Goal: Transaction & Acquisition: Purchase product/service

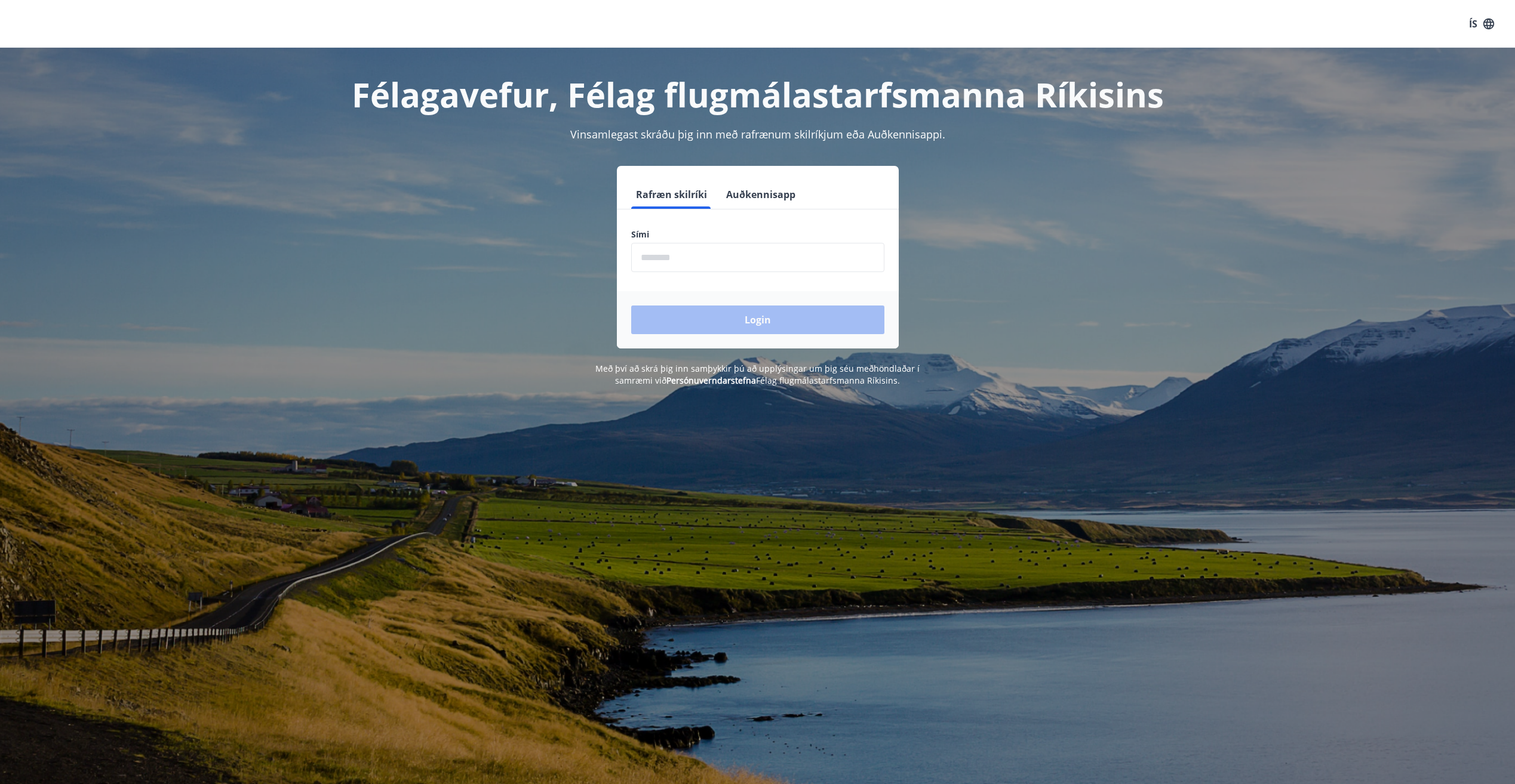
click at [751, 249] on input "phone" at bounding box center [757, 258] width 253 height 29
type input "********"
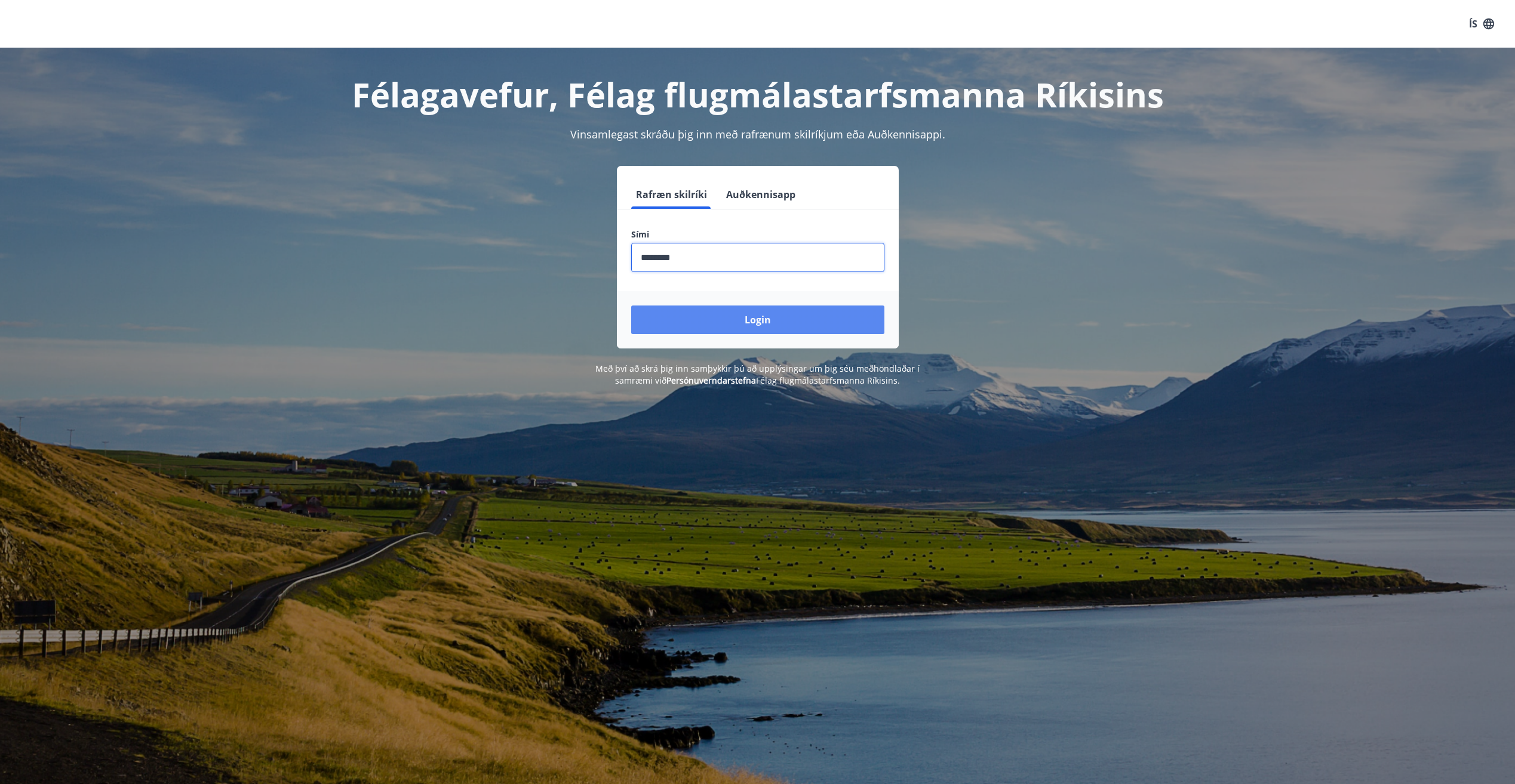
click at [732, 310] on button "Login" at bounding box center [757, 320] width 253 height 29
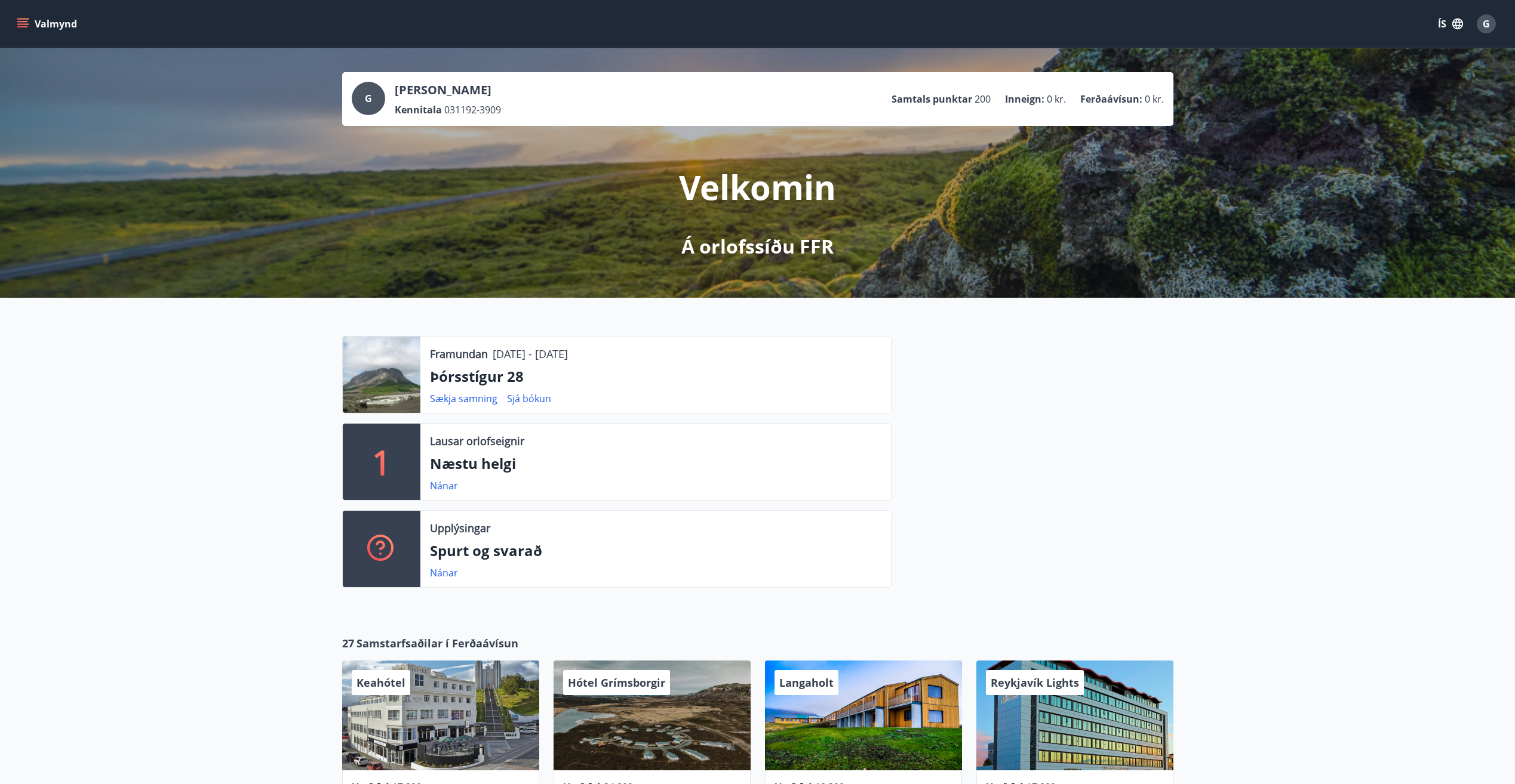
click at [65, 29] on button "Valmynd" at bounding box center [48, 24] width 68 height 21
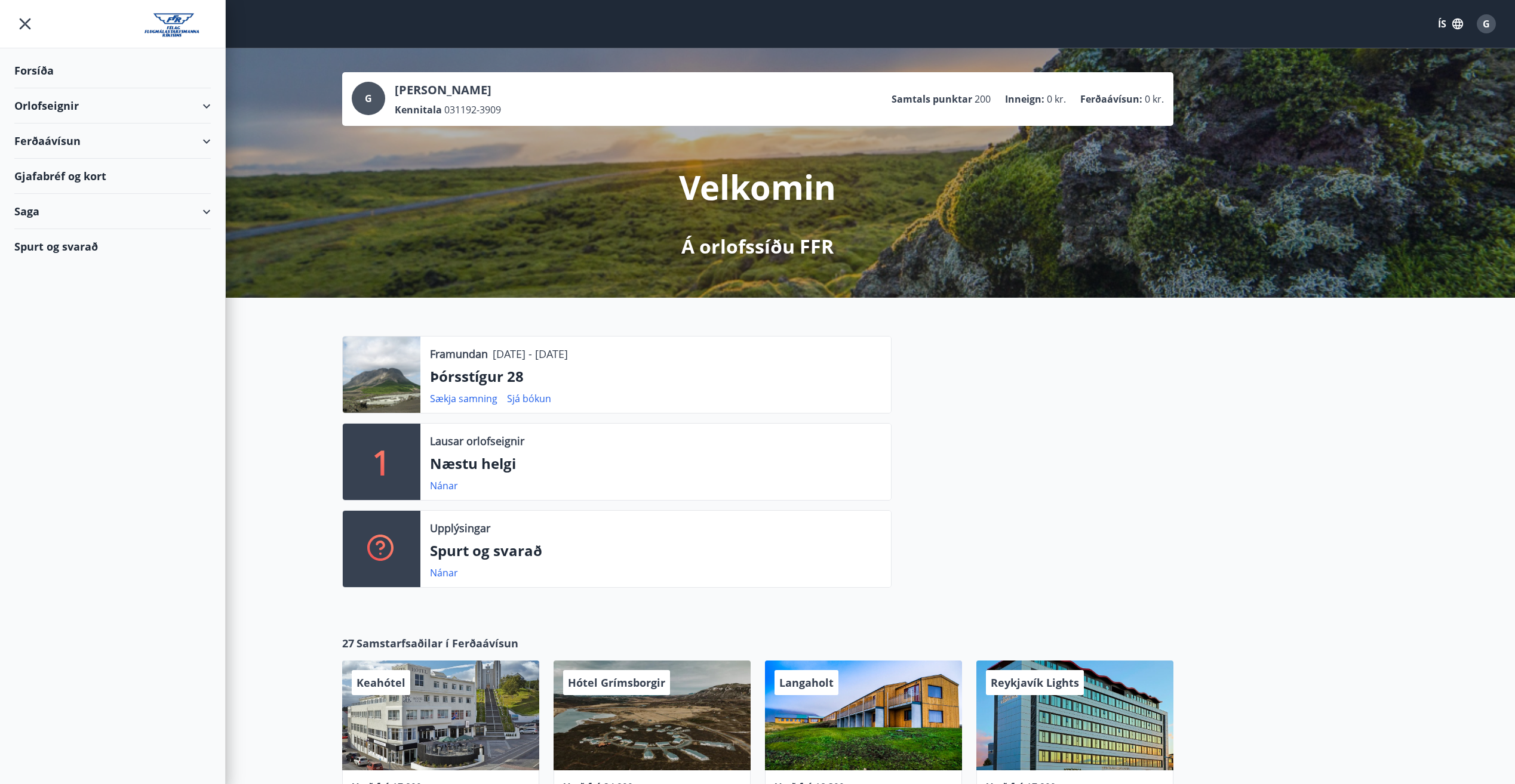
click at [208, 148] on div "Ferðaávísun" at bounding box center [113, 141] width 196 height 35
click at [208, 144] on div "Ferðaávísun" at bounding box center [113, 141] width 196 height 35
click at [199, 169] on div "Gjafabréf og kort" at bounding box center [113, 176] width 196 height 35
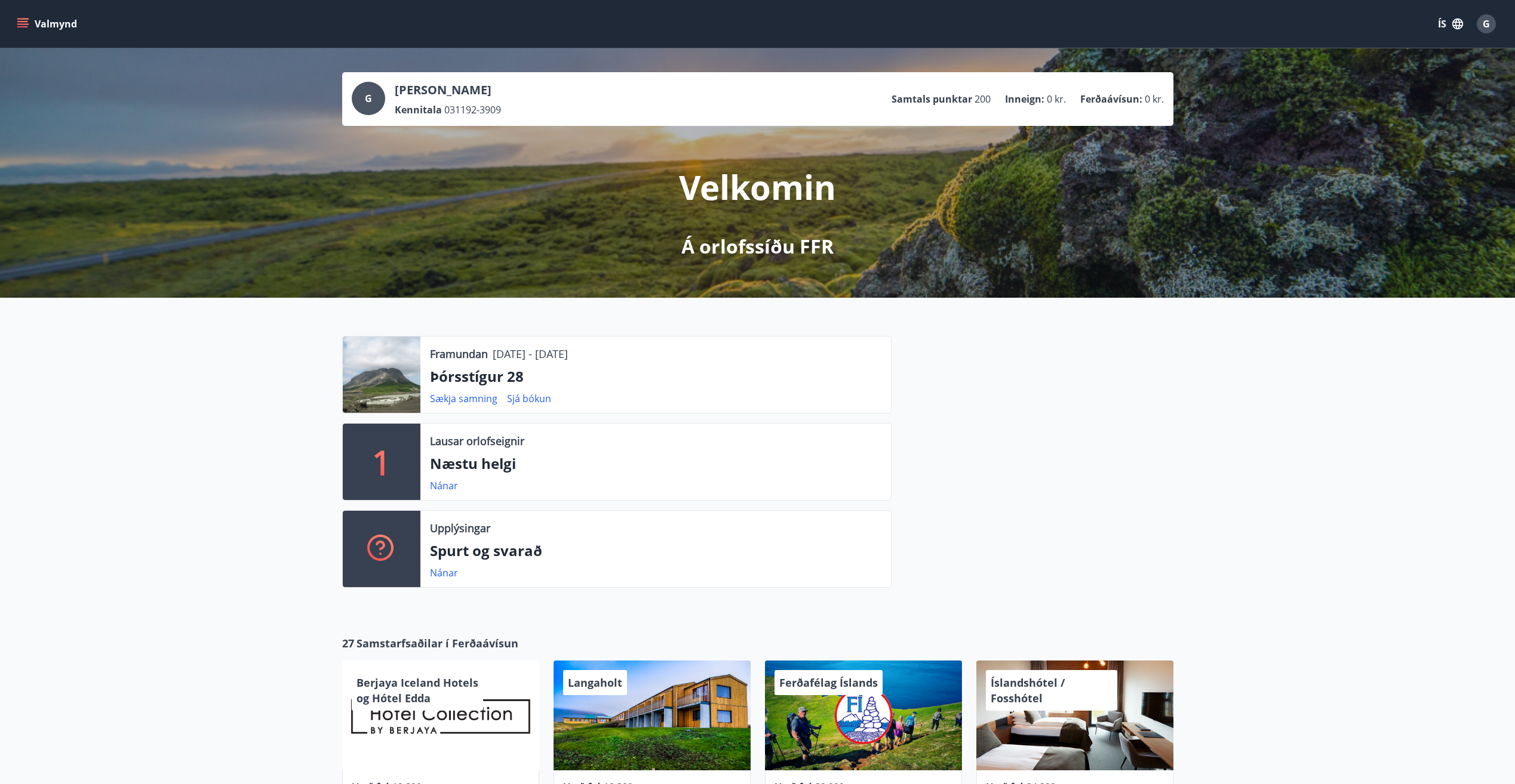
click at [29, 21] on button "Valmynd" at bounding box center [48, 24] width 68 height 21
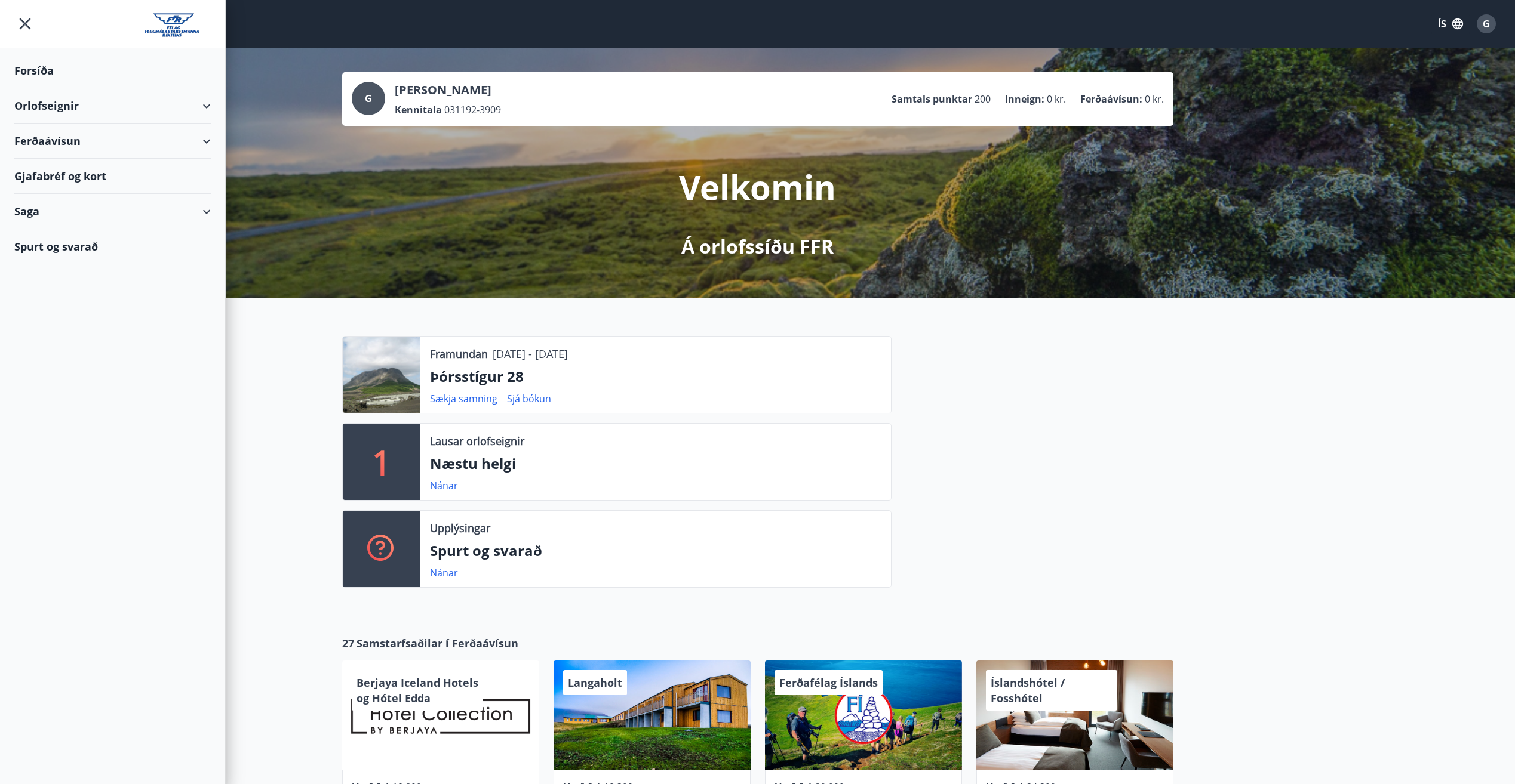
click at [97, 171] on div "Gjafabréf og kort" at bounding box center [113, 176] width 196 height 35
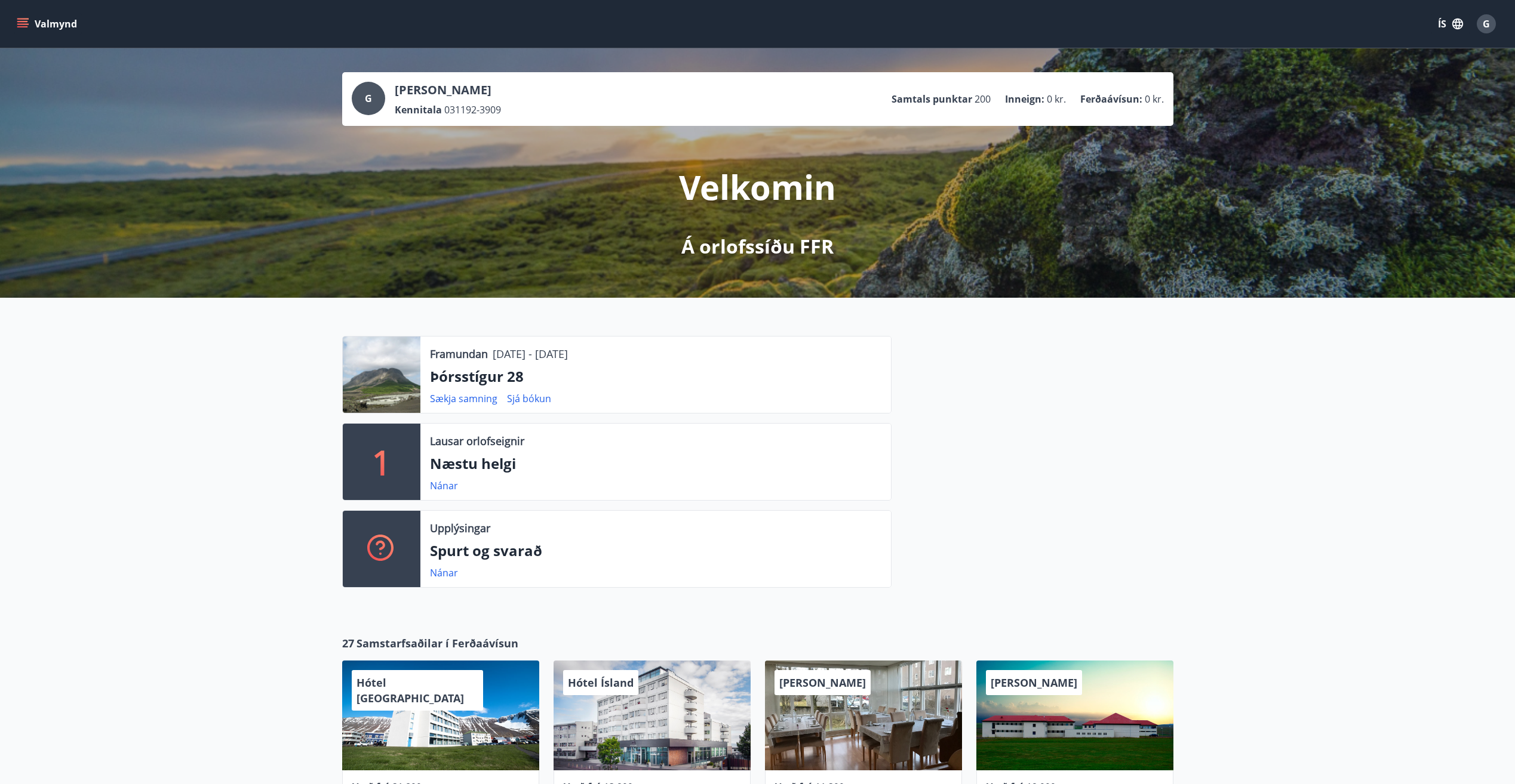
click at [21, 29] on icon "menu" at bounding box center [23, 24] width 12 height 12
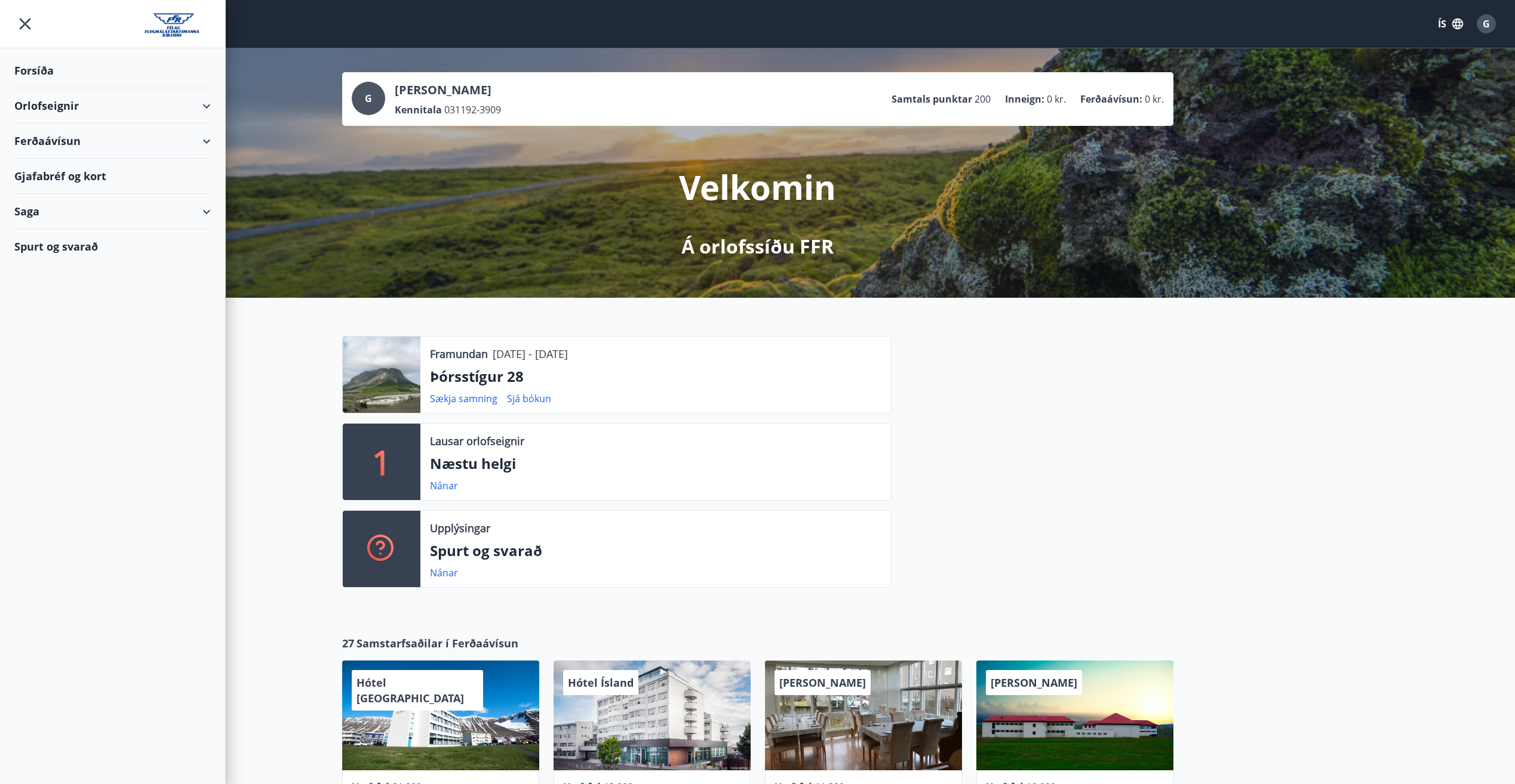
click at [147, 241] on div "Spurt og svarað" at bounding box center [113, 247] width 196 height 35
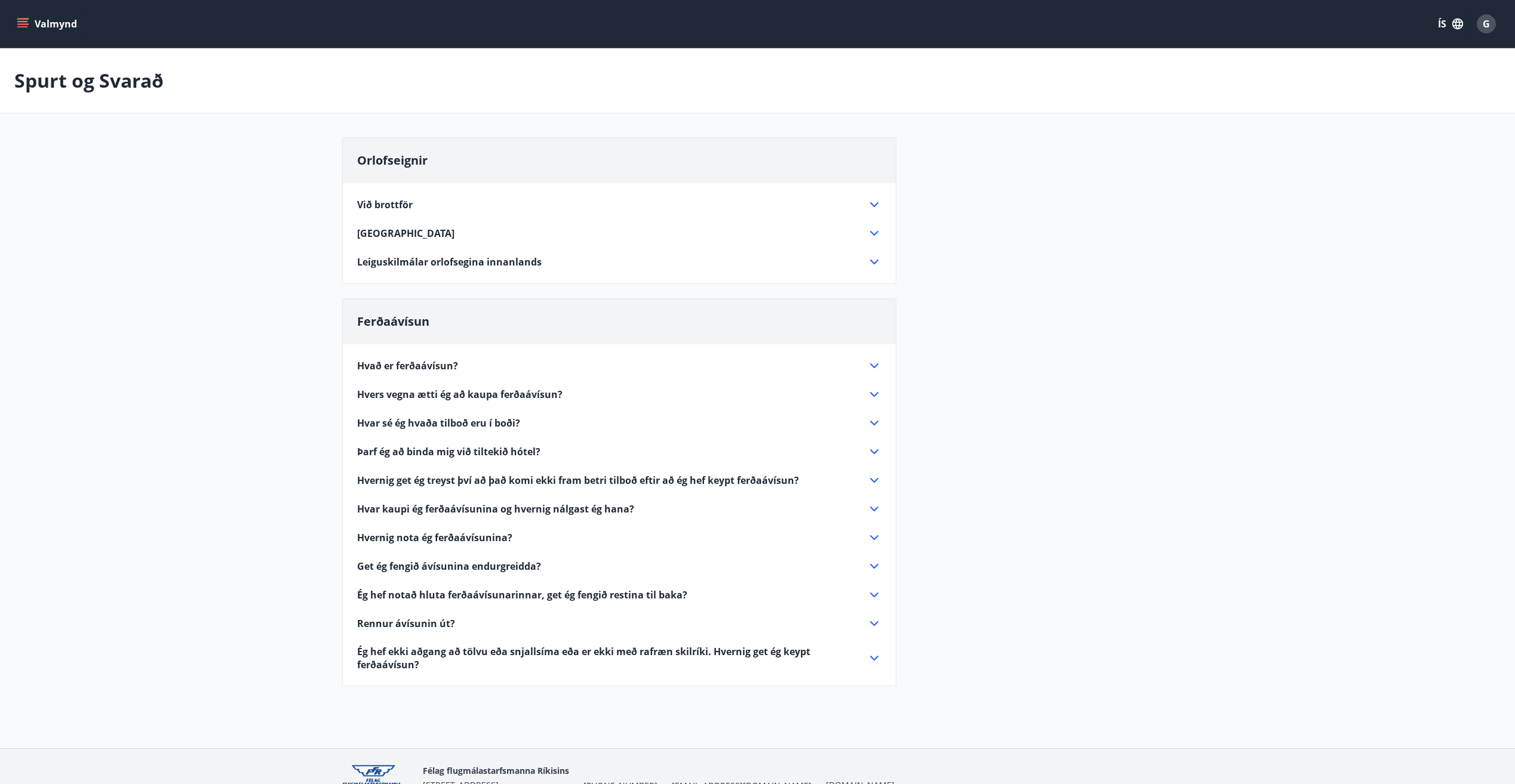
click at [24, 14] on button "Valmynd" at bounding box center [48, 24] width 68 height 21
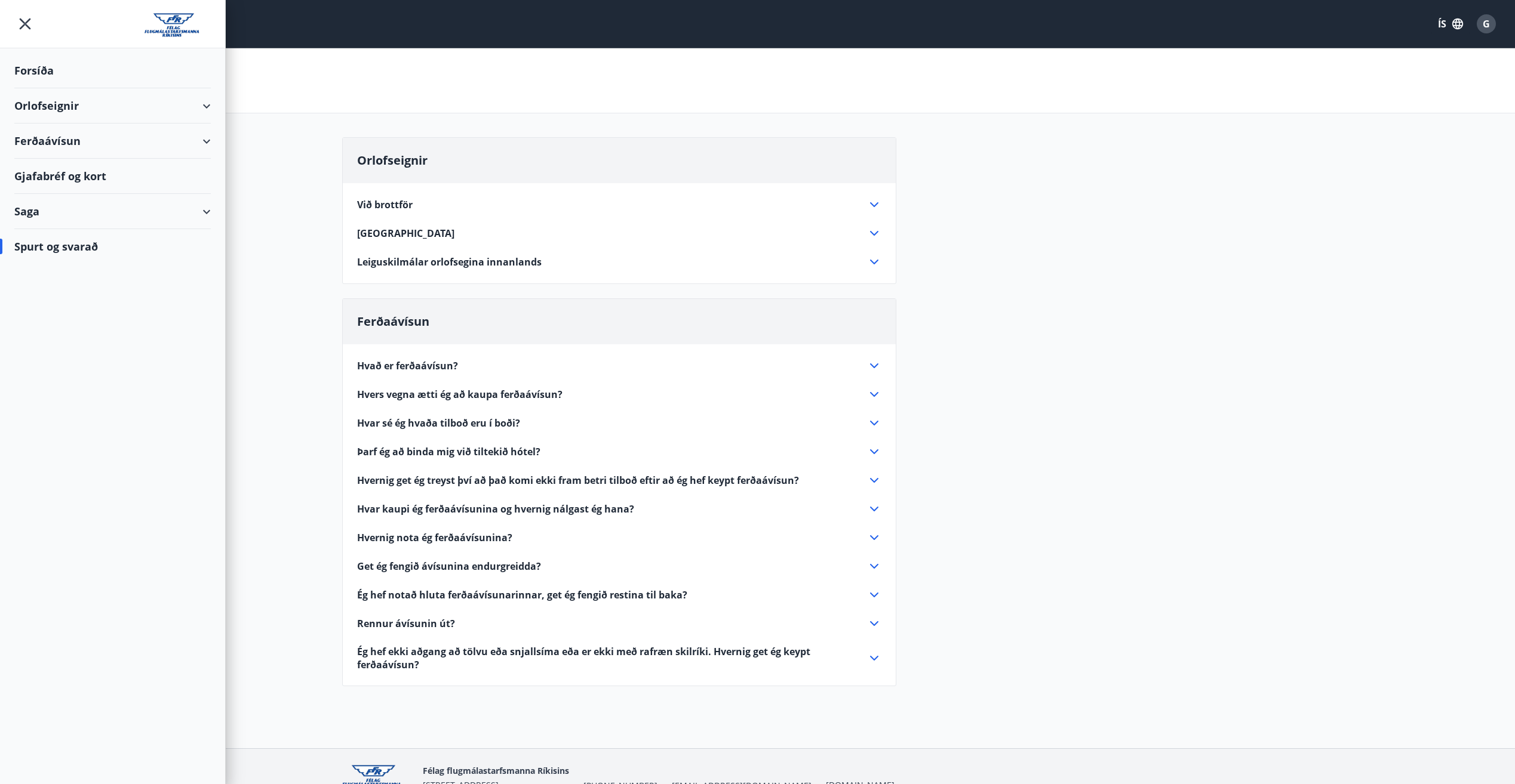
click at [60, 71] on div "Forsíða" at bounding box center [113, 71] width 196 height 35
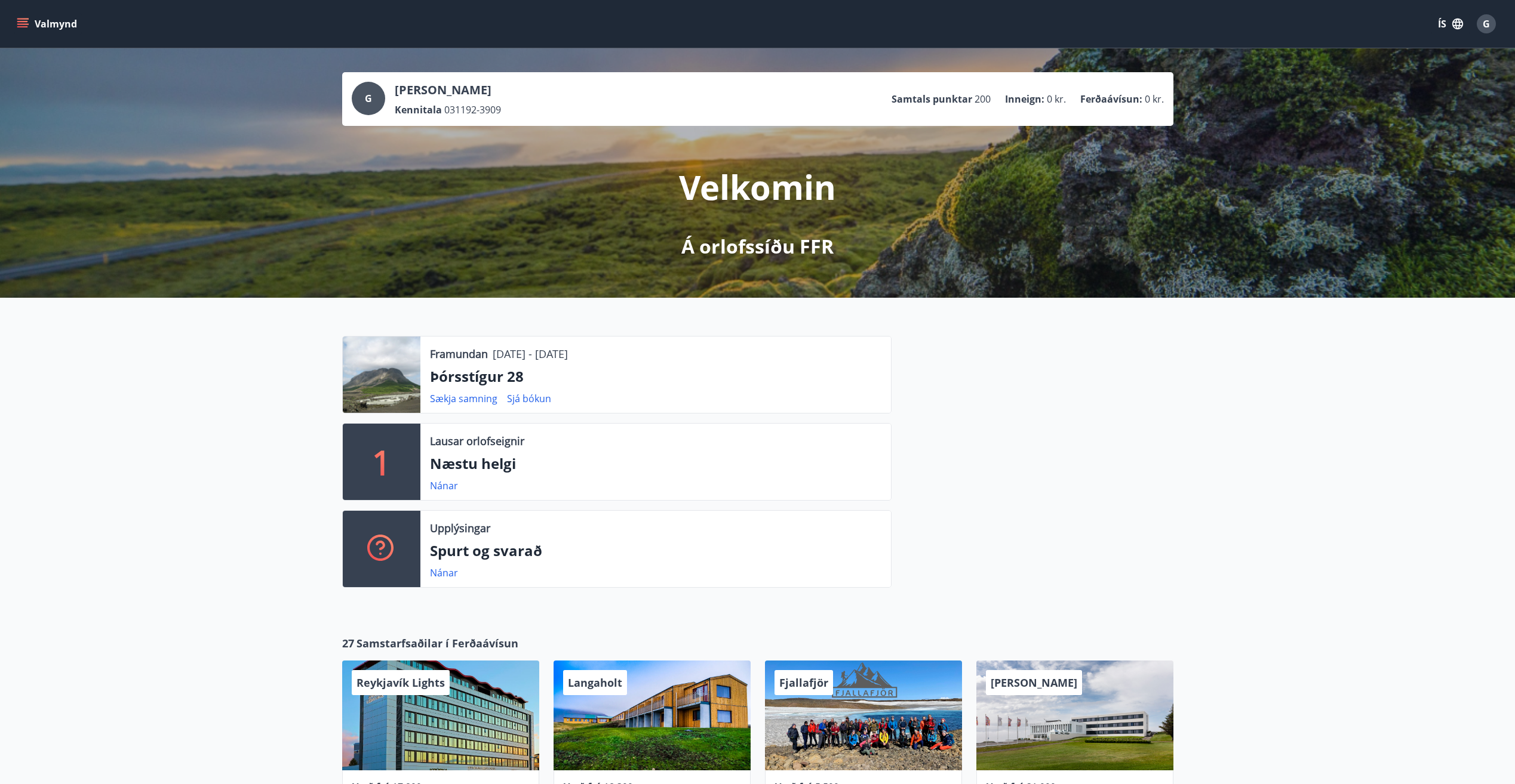
click at [23, 18] on icon "menu" at bounding box center [23, 24] width 12 height 12
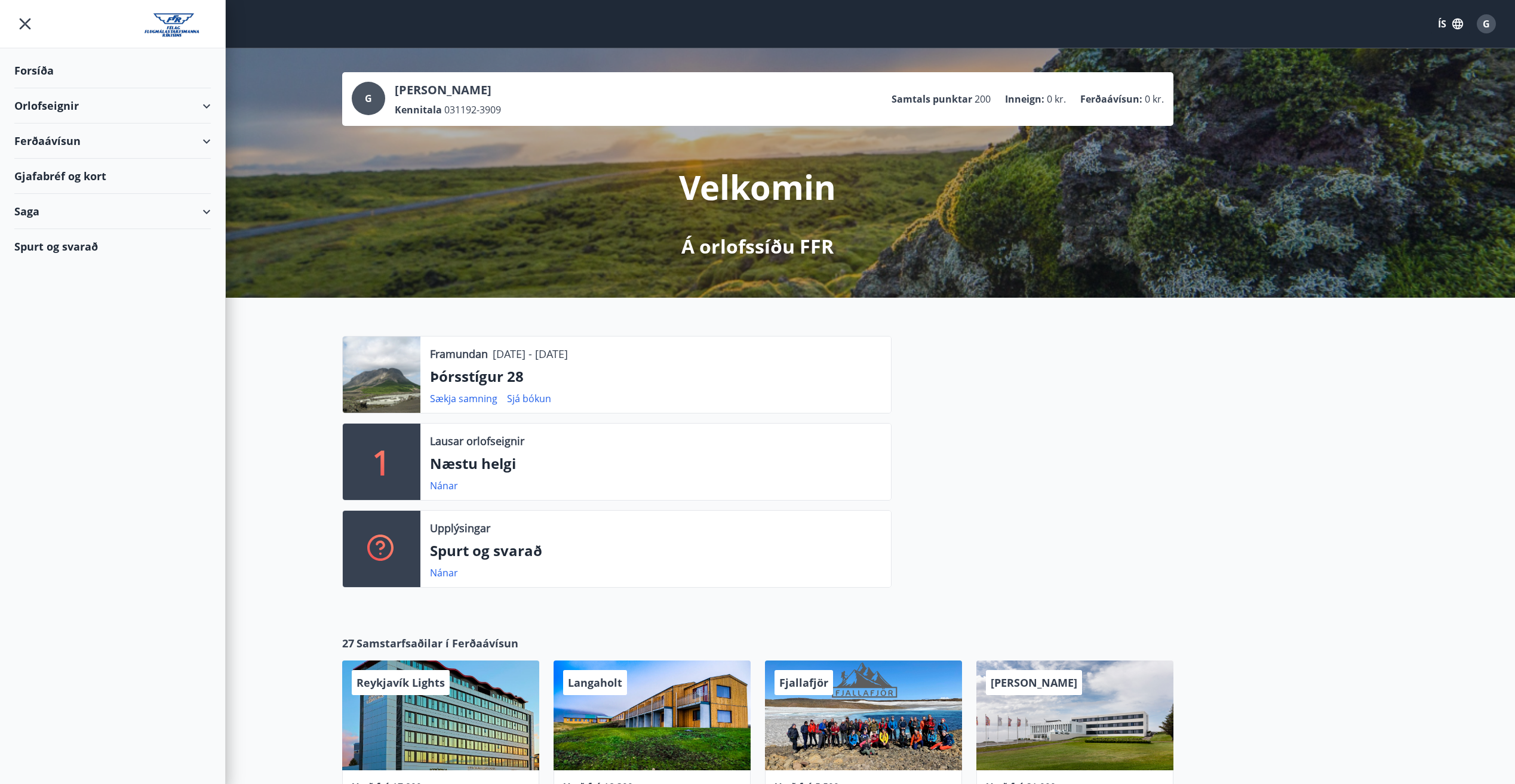
click at [196, 103] on div "Orlofseignir" at bounding box center [113, 106] width 196 height 35
click at [208, 135] on div "Ferðaávísun" at bounding box center [113, 141] width 196 height 35
click at [201, 212] on div "Saga" at bounding box center [113, 211] width 196 height 35
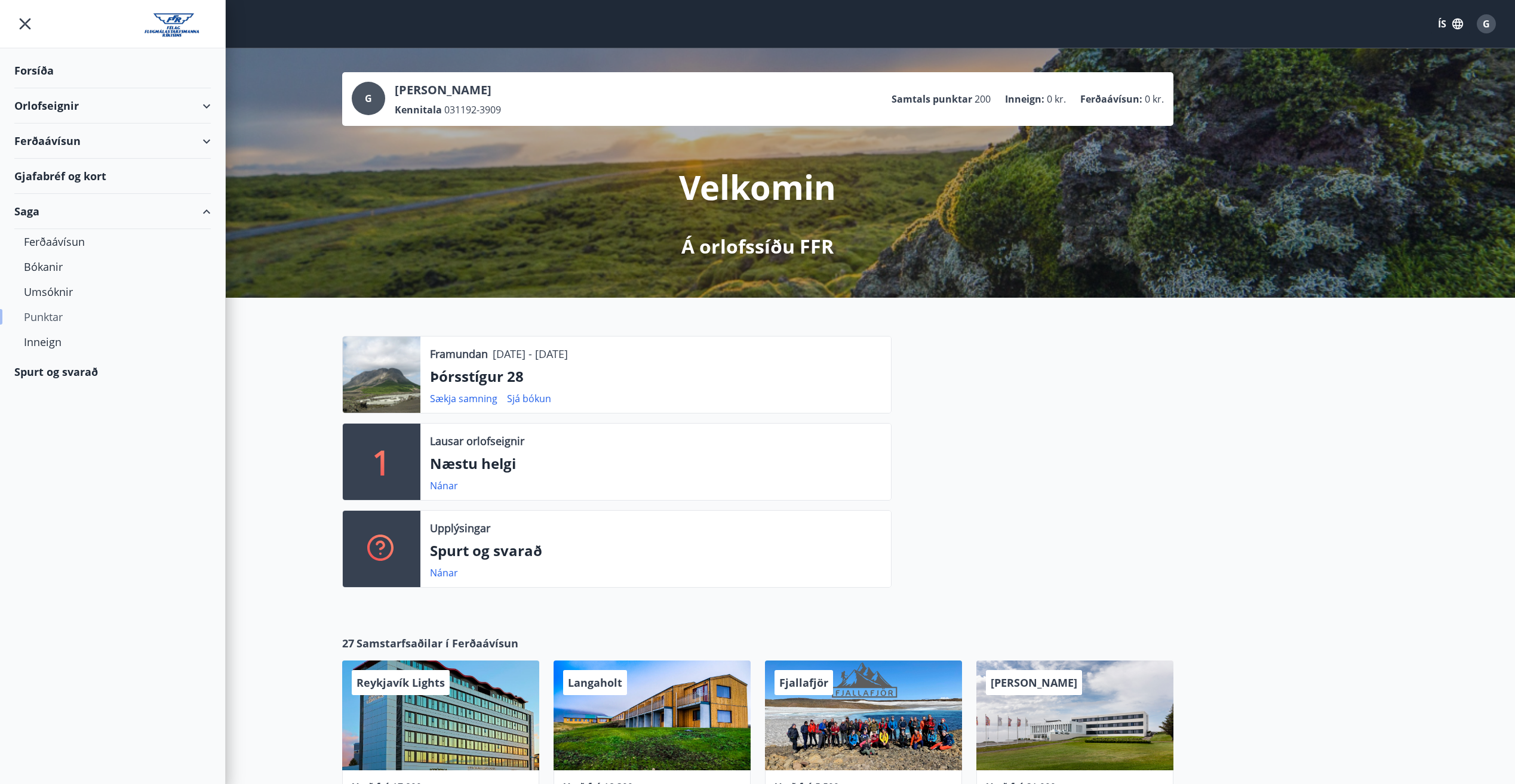
click at [32, 316] on div "Punktar" at bounding box center [112, 317] width 177 height 25
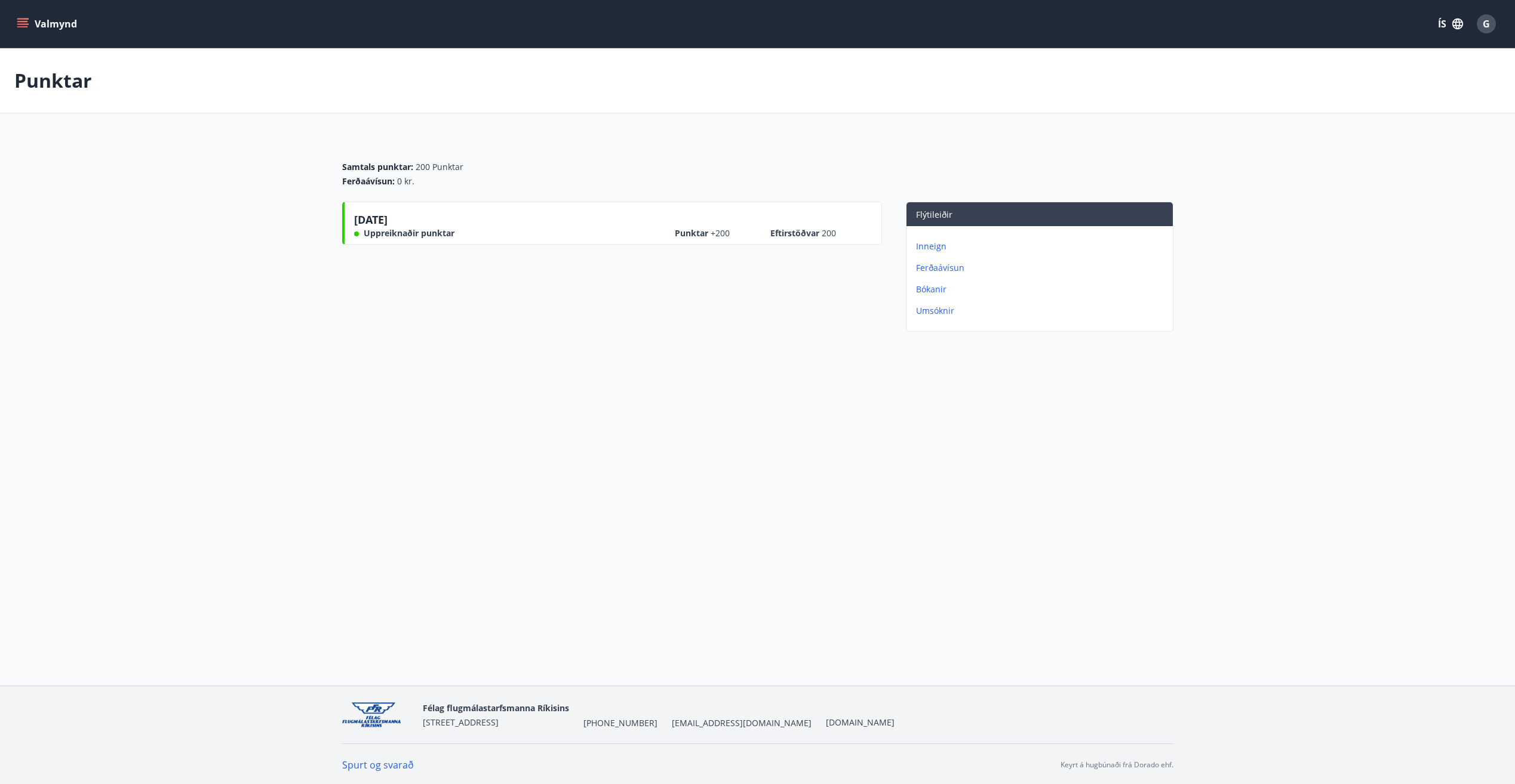
click at [17, 24] on icon "menu" at bounding box center [23, 24] width 12 height 12
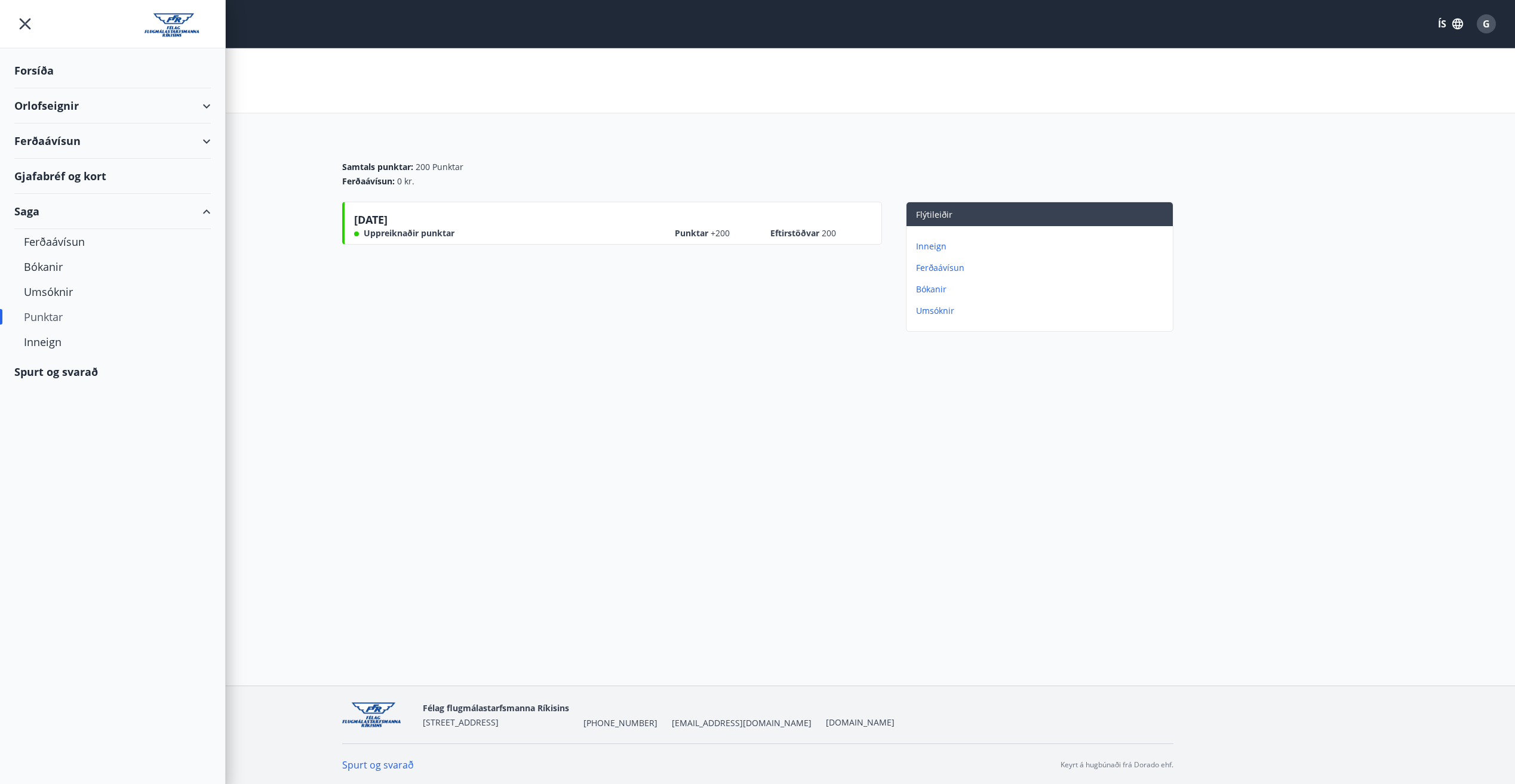
click at [194, 138] on div "Ferðaávísun" at bounding box center [113, 141] width 196 height 35
click at [88, 192] on div "Kaupa ferðaávísun" at bounding box center [112, 196] width 177 height 25
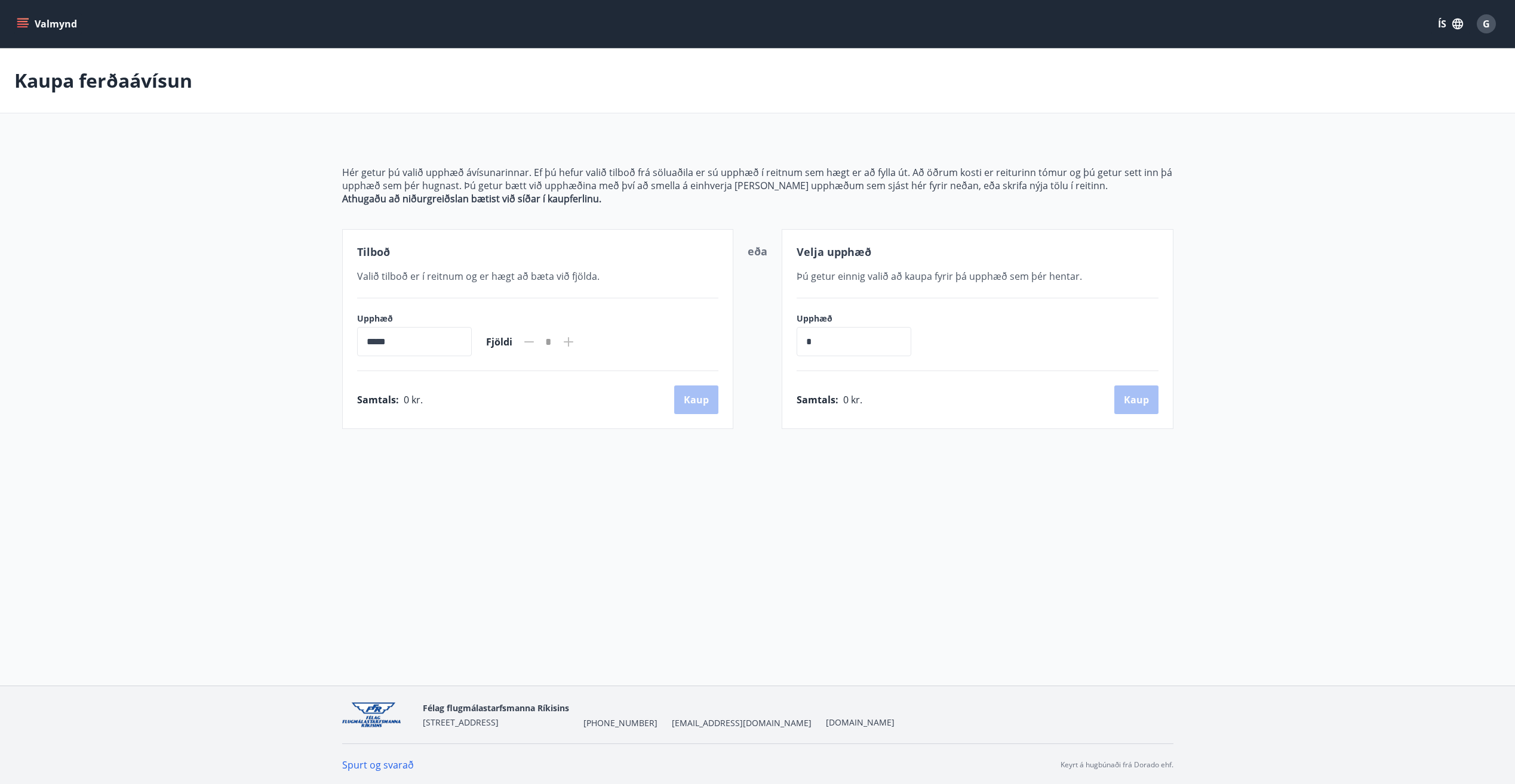
click at [575, 346] on icon at bounding box center [568, 342] width 14 height 14
click at [464, 337] on input "*****" at bounding box center [414, 341] width 115 height 29
click at [366, 343] on input "*****" at bounding box center [414, 341] width 115 height 29
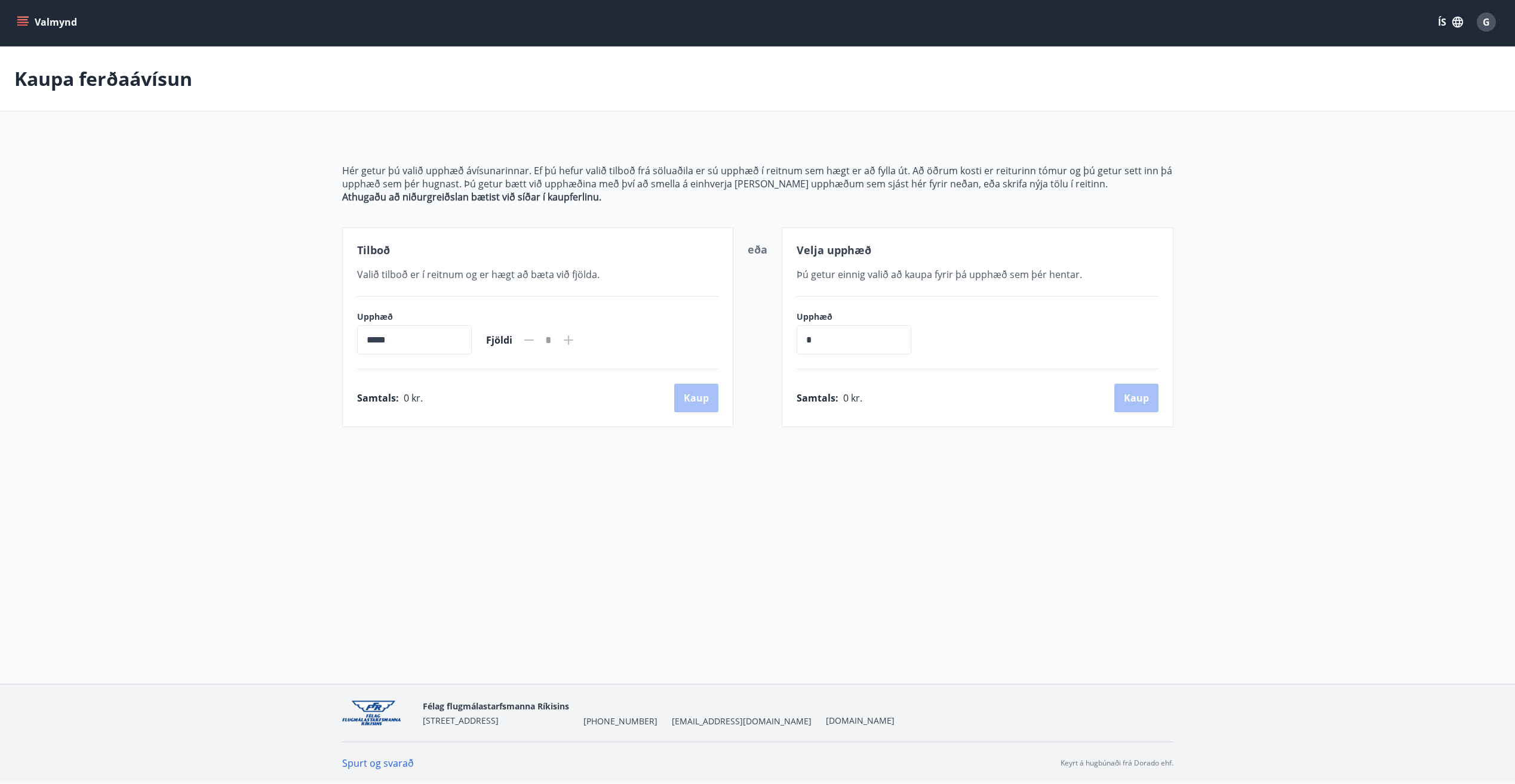
click at [35, 12] on button "Valmynd" at bounding box center [48, 22] width 68 height 21
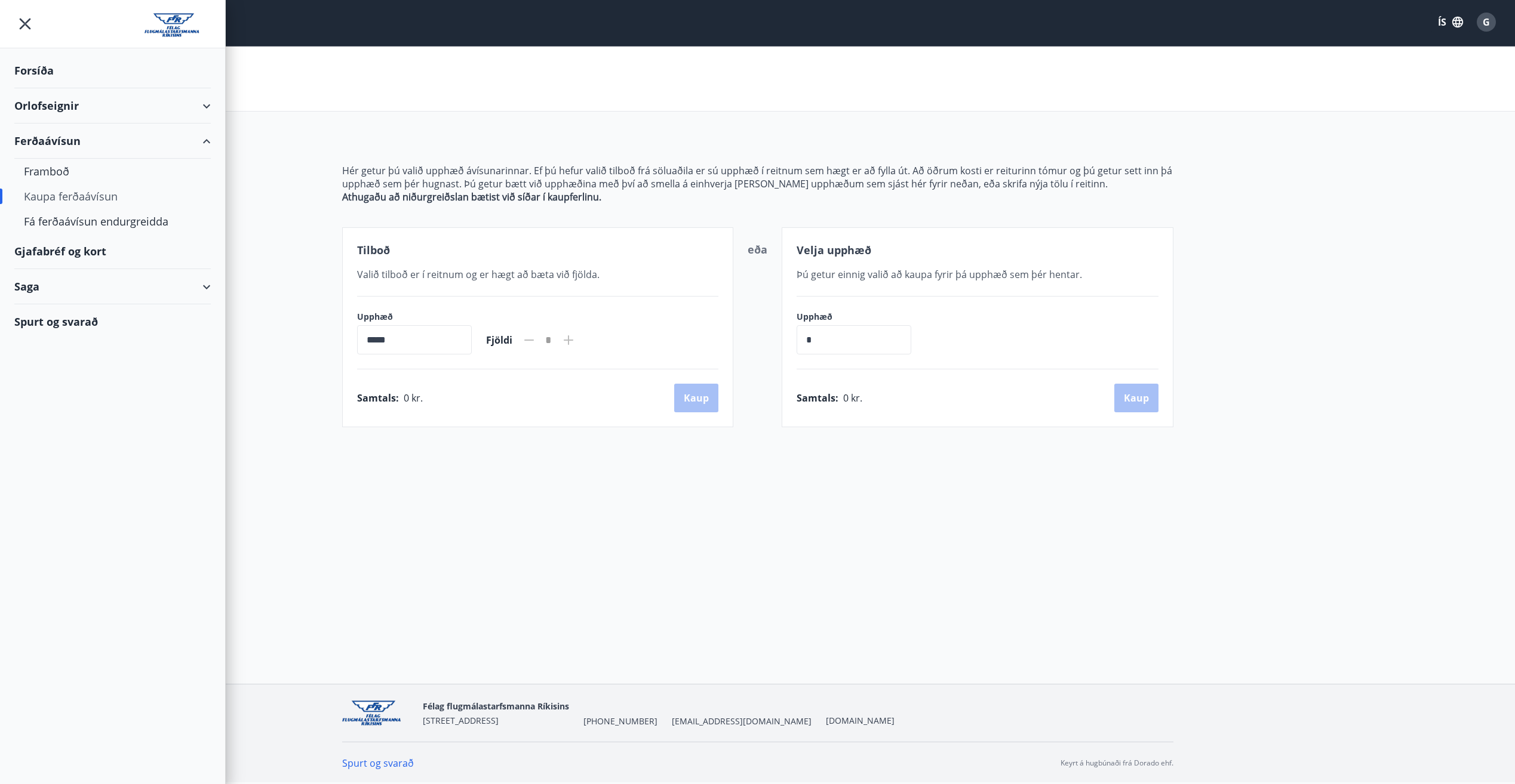
click at [72, 249] on div "Gjafabréf og kort" at bounding box center [113, 251] width 196 height 35
